Goal: Transaction & Acquisition: Purchase product/service

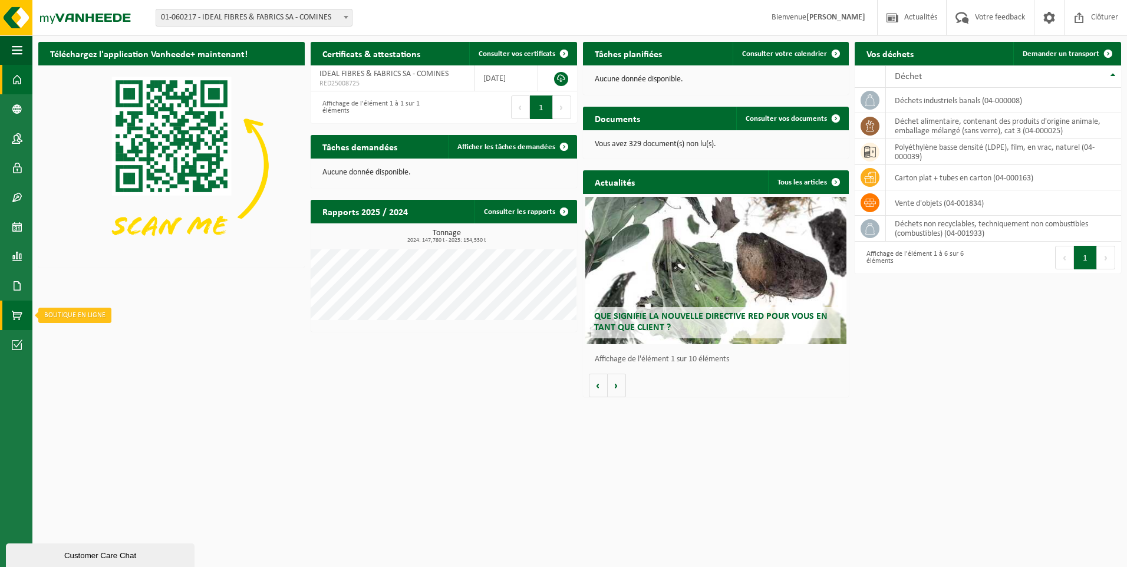
click at [17, 314] on span at bounding box center [17, 315] width 11 height 29
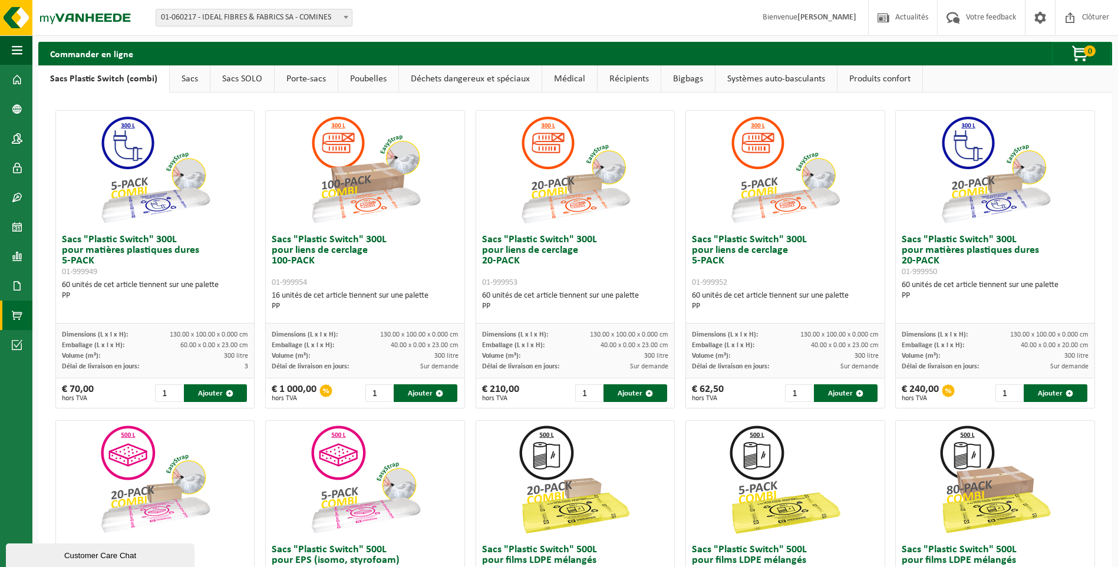
click at [870, 76] on link "Produits confort" at bounding box center [880, 78] width 85 height 27
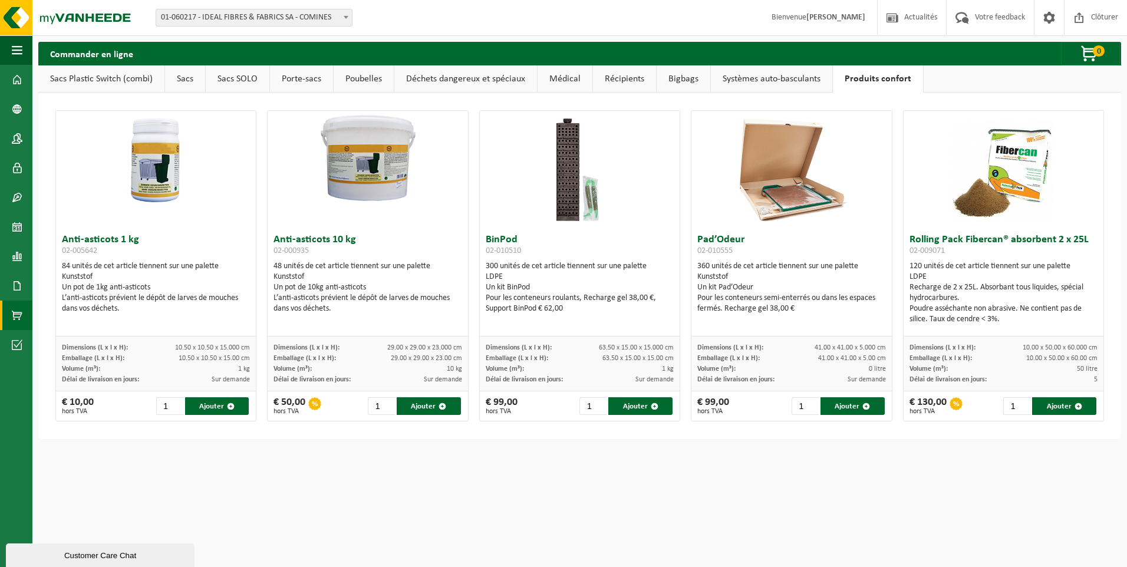
click at [116, 241] on h3 "Anti-asticots 1 kg 02-005642" at bounding box center [156, 247] width 188 height 24
click at [170, 282] on div "Kunststof" at bounding box center [156, 277] width 188 height 11
click at [187, 302] on div "L’anti-asticots prévient le dépôt de larves de mouches dans vos déchets." at bounding box center [156, 303] width 188 height 21
click at [162, 198] on img at bounding box center [156, 161] width 200 height 100
click at [160, 175] on img at bounding box center [156, 161] width 200 height 100
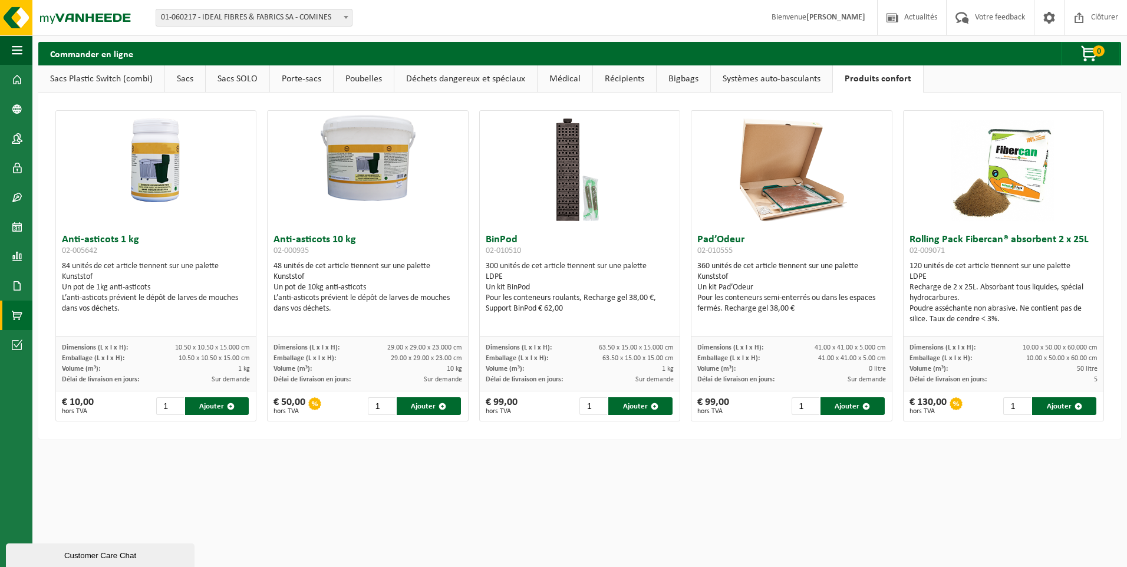
click at [147, 291] on div "Un pot de 1kg anti-asticots" at bounding box center [156, 287] width 188 height 11
drag, startPoint x: 143, startPoint y: 316, endPoint x: 59, endPoint y: 232, distance: 118.8
click at [59, 232] on div "Anti-asticots 1 kg 02-005642 84 unités de cet article tiennent sur une palette …" at bounding box center [156, 283] width 200 height 108
click at [207, 318] on div "Anti-asticots 1 kg 02-005642 84 unités de cet article tiennent sur une palette …" at bounding box center [156, 283] width 200 height 108
click at [233, 406] on span "button" at bounding box center [231, 407] width 8 height 8
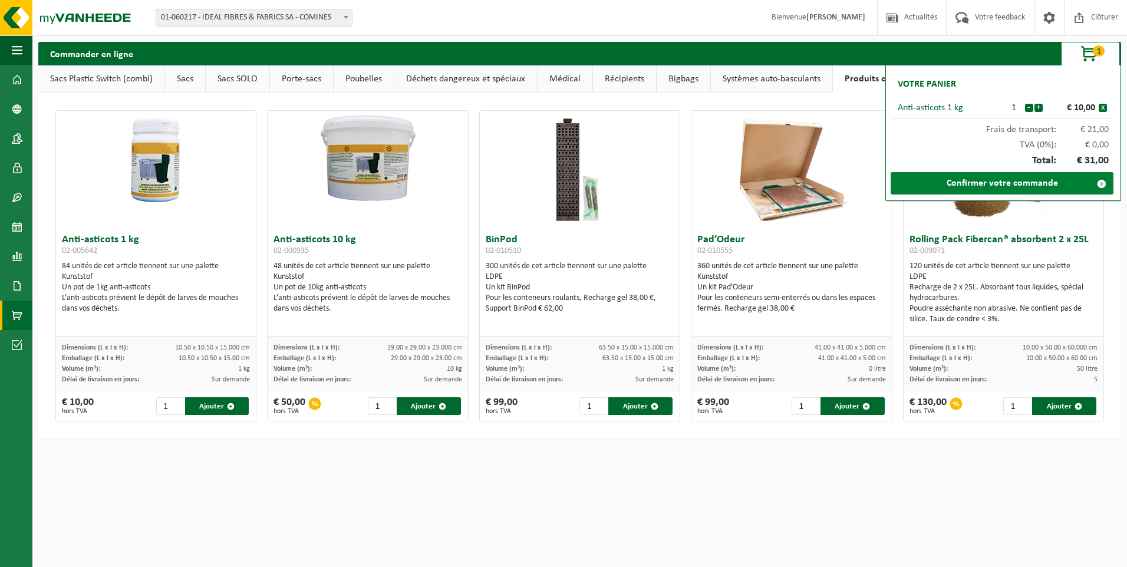
click at [1049, 190] on link "Confirmer votre commande" at bounding box center [1002, 183] width 223 height 22
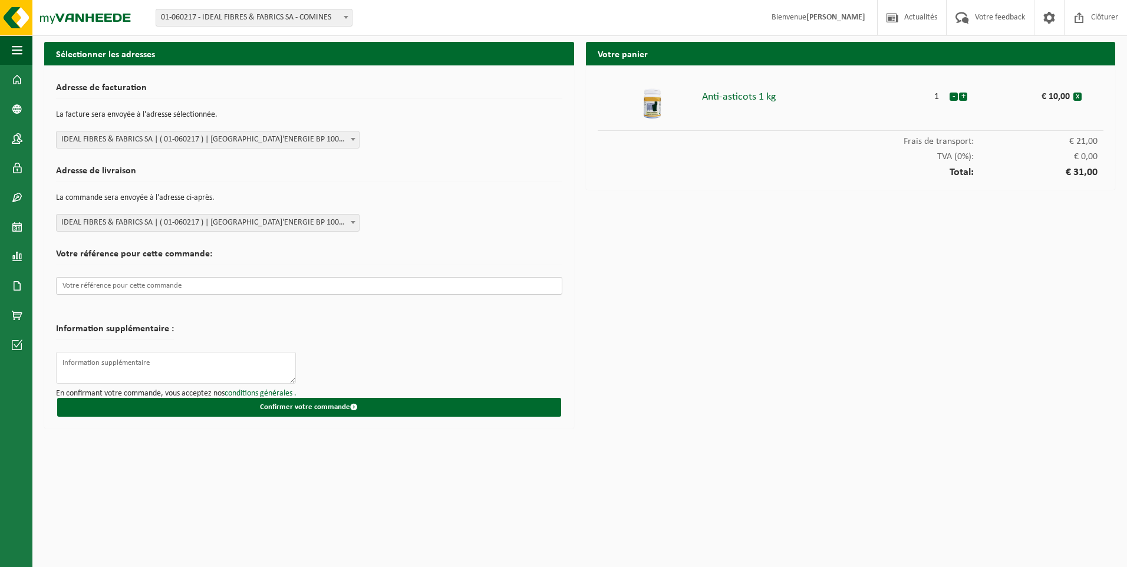
click at [210, 294] on input "text" at bounding box center [309, 286] width 506 height 18
click at [287, 403] on button "Confirmer votre commande" at bounding box center [309, 407] width 504 height 19
